Goal: Learn about a topic: Learn about a topic

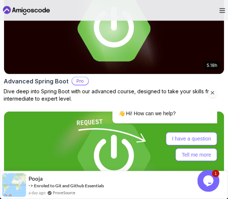
scroll to position [317, 0]
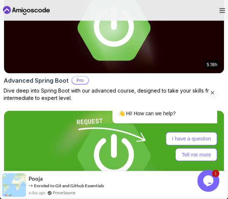
click at [211, 94] on icon "Chat attention grabber" at bounding box center [212, 92] width 7 height 7
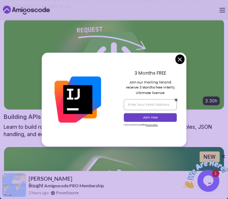
scroll to position [412, 0]
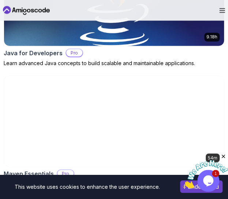
scroll to position [966, 0]
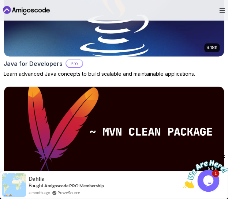
click at [59, 53] on img at bounding box center [114, 10] width 230 height 95
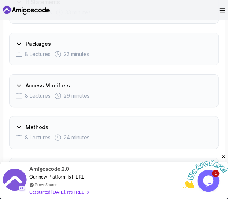
scroll to position [1318, 0]
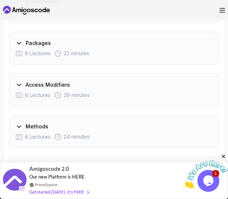
click at [18, 83] on icon at bounding box center [18, 84] width 7 height 7
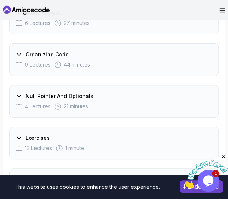
scroll to position [1912, 0]
click at [18, 95] on icon at bounding box center [19, 96] width 4 height 2
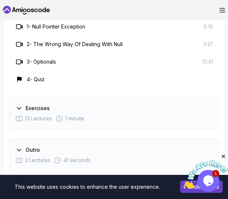
scroll to position [1872, 0]
click at [17, 104] on icon at bounding box center [18, 107] width 7 height 7
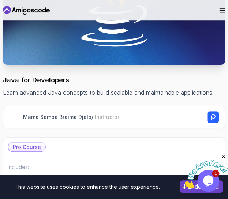
scroll to position [100, 0]
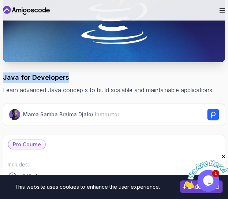
drag, startPoint x: 66, startPoint y: 75, endPoint x: -1, endPoint y: 74, distance: 66.5
copy h1 "Java for Developers"
